Goal: Task Accomplishment & Management: Manage account settings

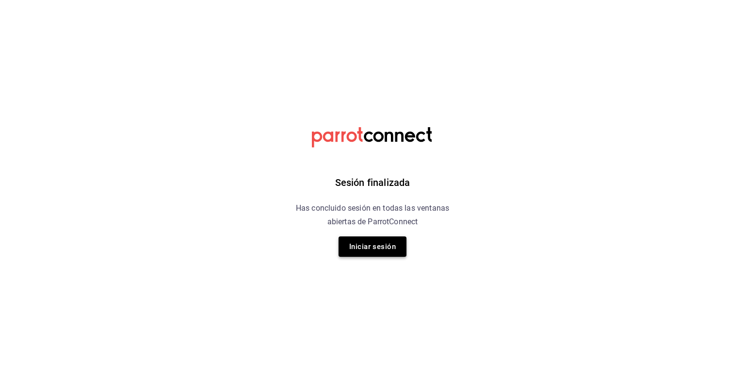
click at [382, 243] on button "Iniciar sesión" at bounding box center [372, 246] width 68 height 20
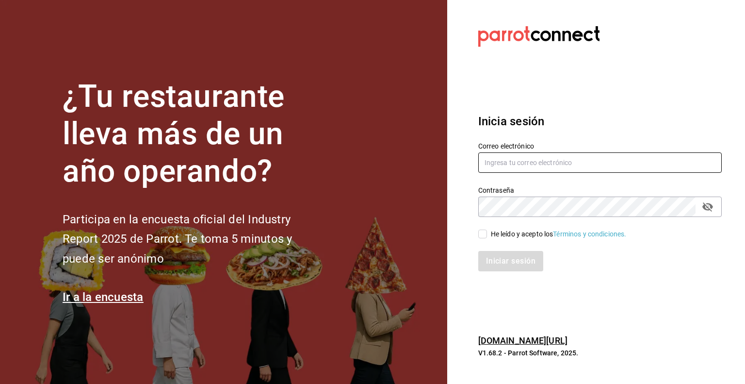
click at [509, 172] on input "text" at bounding box center [599, 162] width 243 height 20
type input "[EMAIL_ADDRESS][DOMAIN_NAME]"
click at [523, 231] on div "He leído y acepto los Términos y condiciones." at bounding box center [559, 234] width 136 height 10
click at [487, 231] on input "He leído y acepto los Términos y condiciones." at bounding box center [482, 233] width 9 height 9
checkbox input "true"
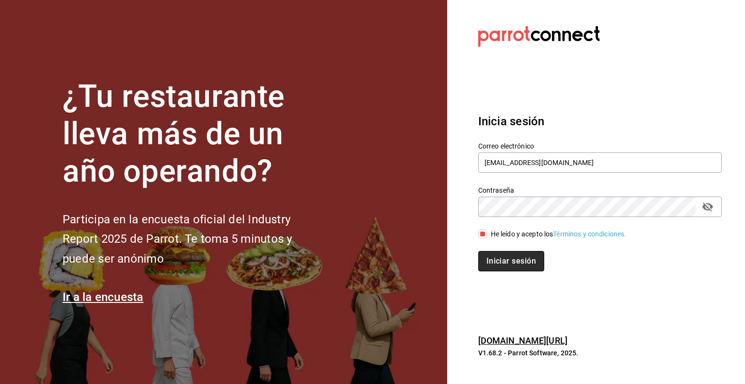
click at [535, 256] on button "Iniciar sesión" at bounding box center [511, 261] width 66 height 20
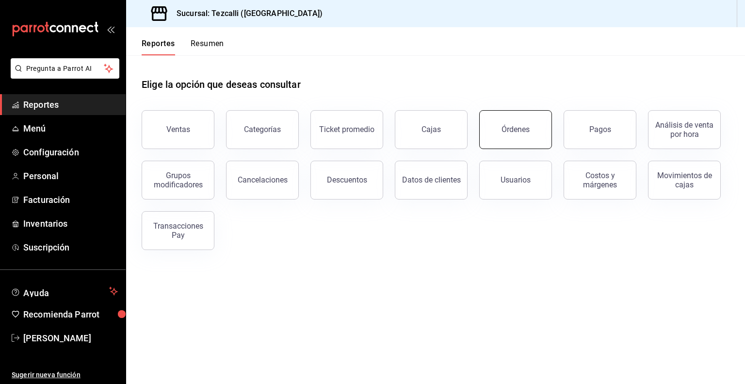
click at [486, 124] on button "Órdenes" at bounding box center [515, 129] width 73 height 39
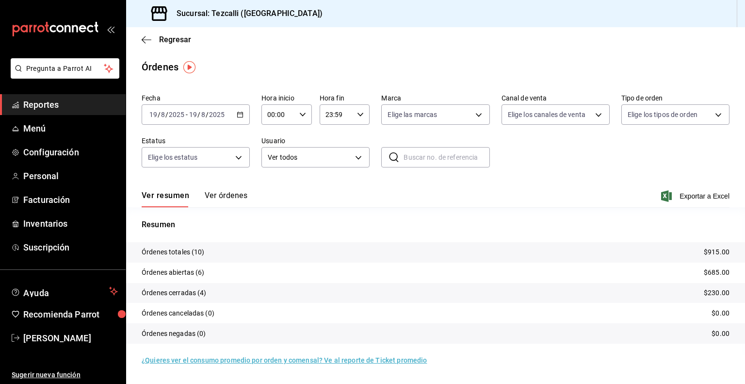
click at [228, 194] on button "Ver órdenes" at bounding box center [226, 199] width 43 height 16
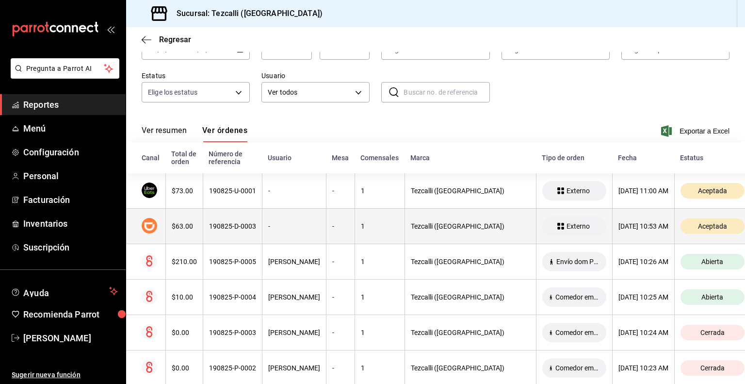
scroll to position [66, 0]
